Goal: Find specific page/section: Find specific page/section

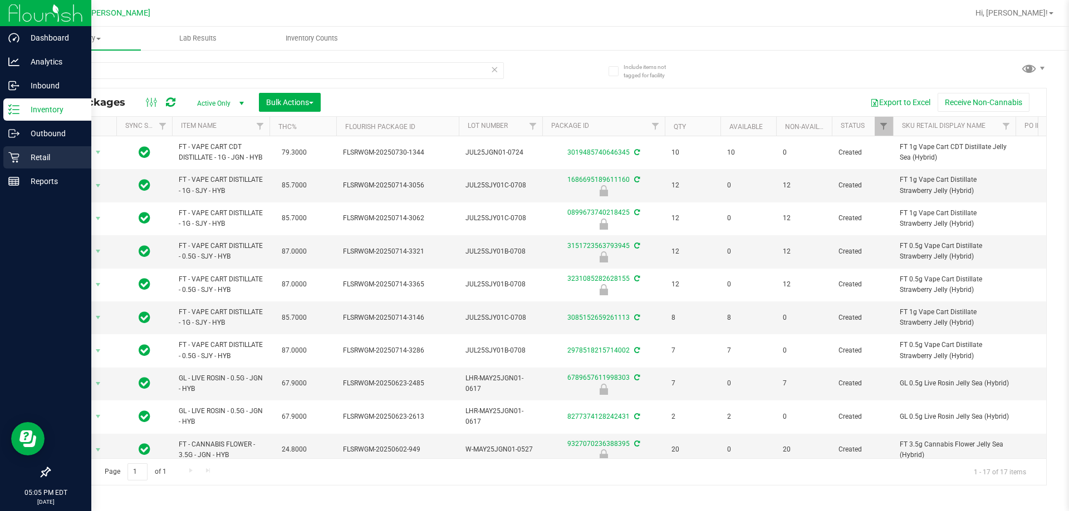
click at [4, 156] on div "Retail" at bounding box center [47, 157] width 88 height 22
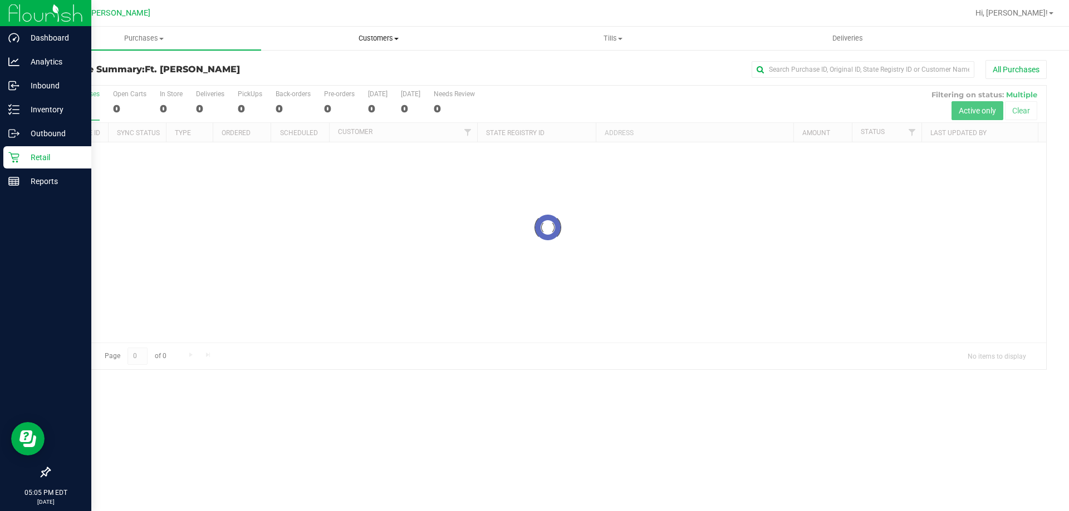
click at [410, 38] on span "Customers" at bounding box center [378, 38] width 233 height 10
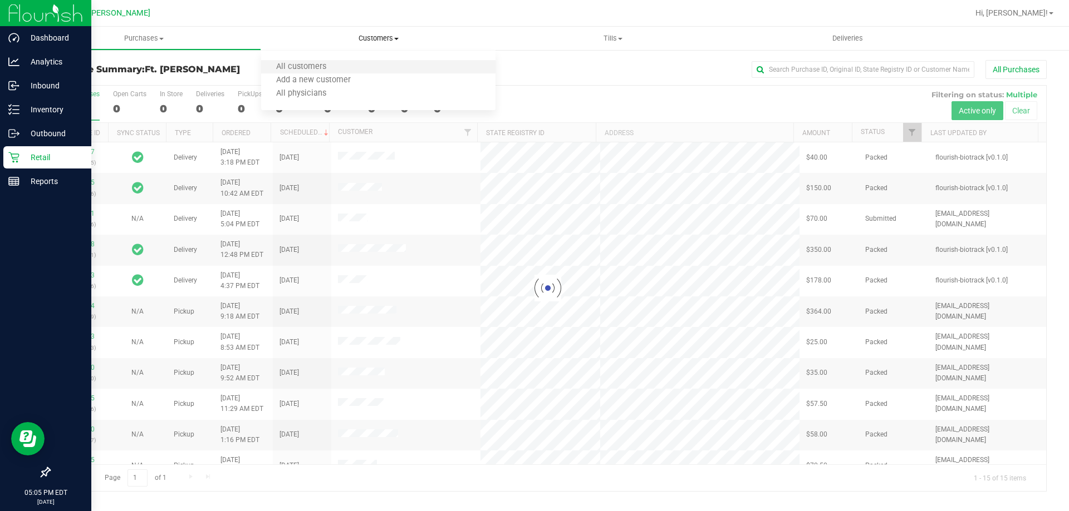
click at [367, 65] on li "All customers" at bounding box center [378, 67] width 234 height 13
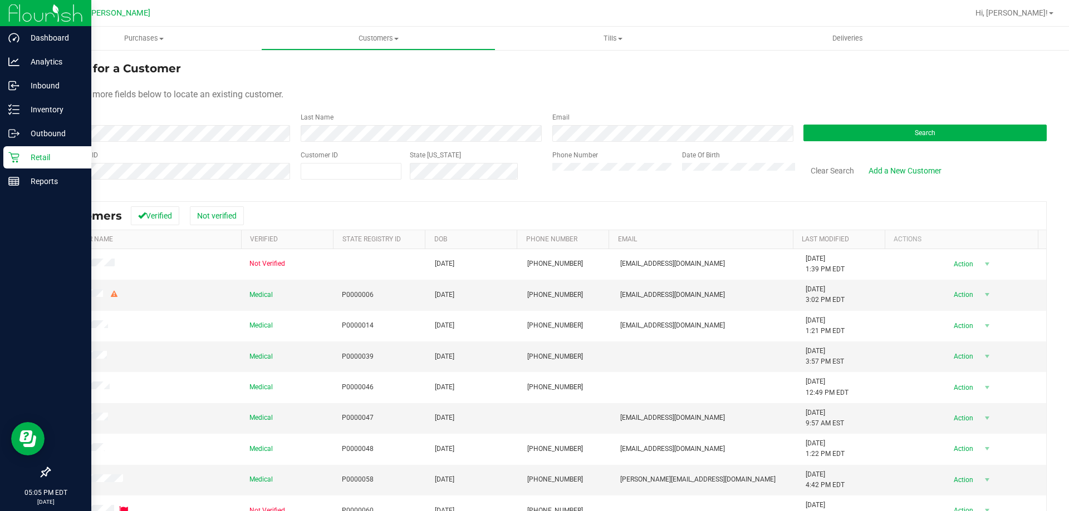
click at [378, 180] on div "Customer ID" at bounding box center [351, 170] width 101 height 40
click at [387, 162] on div "Customer ID" at bounding box center [351, 170] width 101 height 40
click at [380, 165] on span at bounding box center [351, 171] width 101 height 17
paste input "656177"
type input "656177"
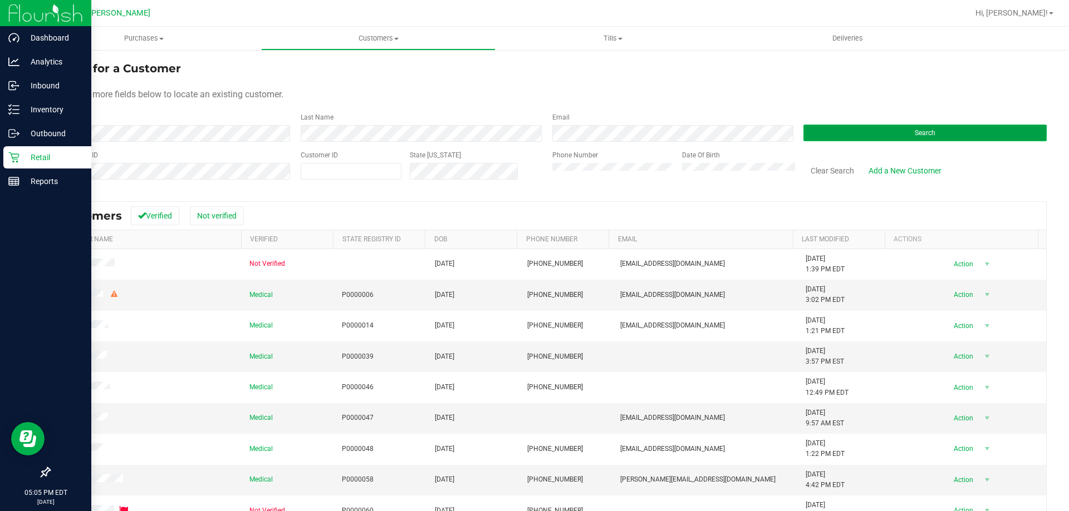
type input "656177"
click at [908, 126] on button "Search" at bounding box center [924, 133] width 243 height 17
